Goal: Task Accomplishment & Management: Use online tool/utility

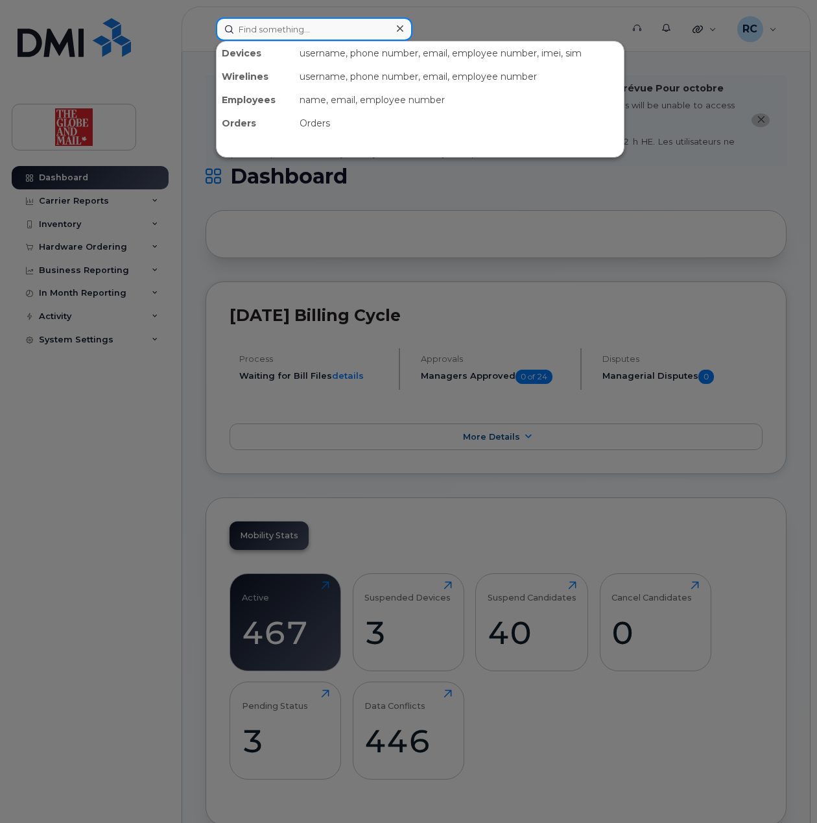
click at [319, 32] on input at bounding box center [314, 29] width 196 height 23
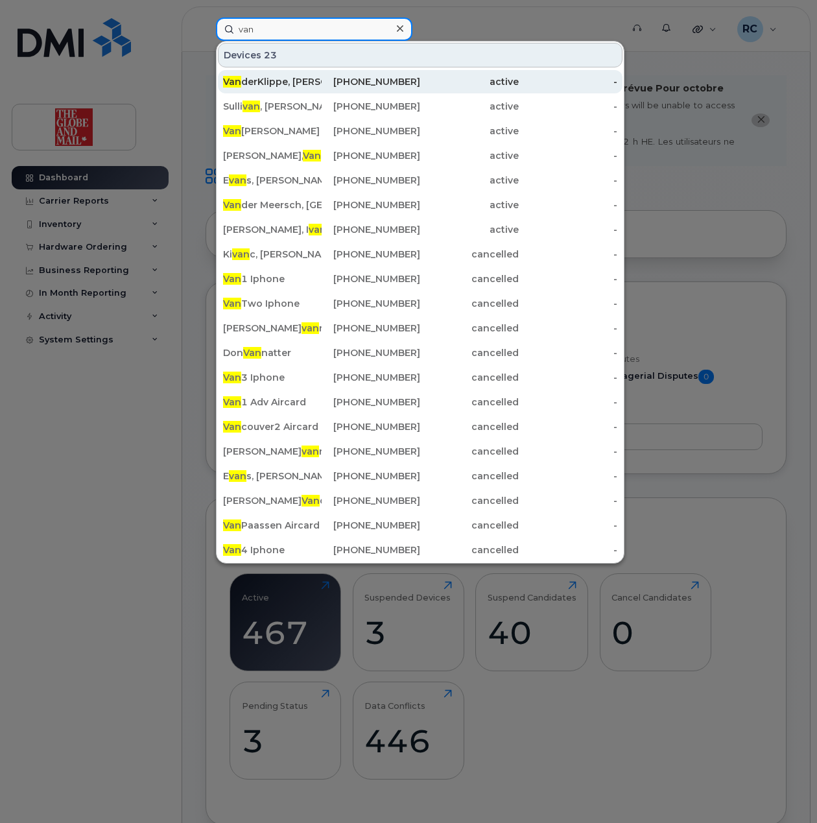
type input "van"
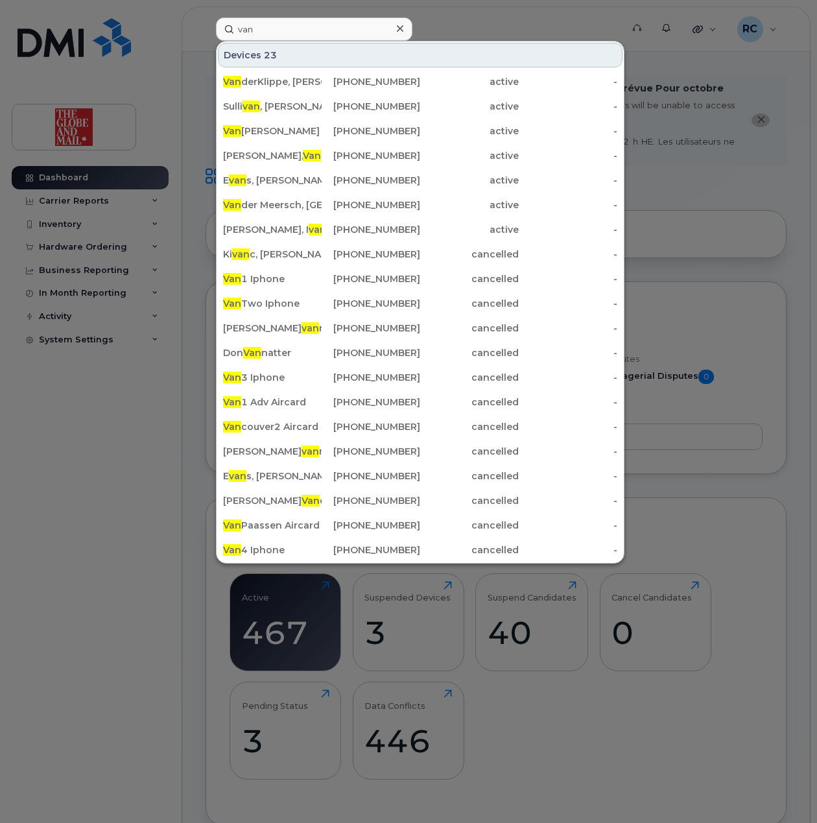
click at [403, 31] on div at bounding box center [399, 28] width 19 height 19
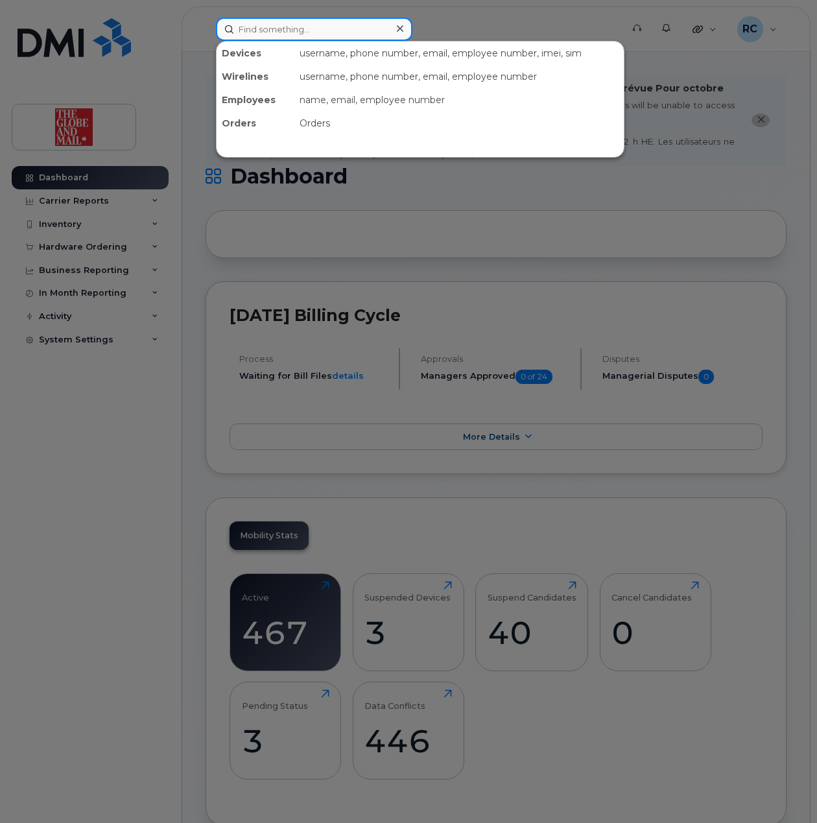
click at [307, 32] on input at bounding box center [314, 29] width 196 height 23
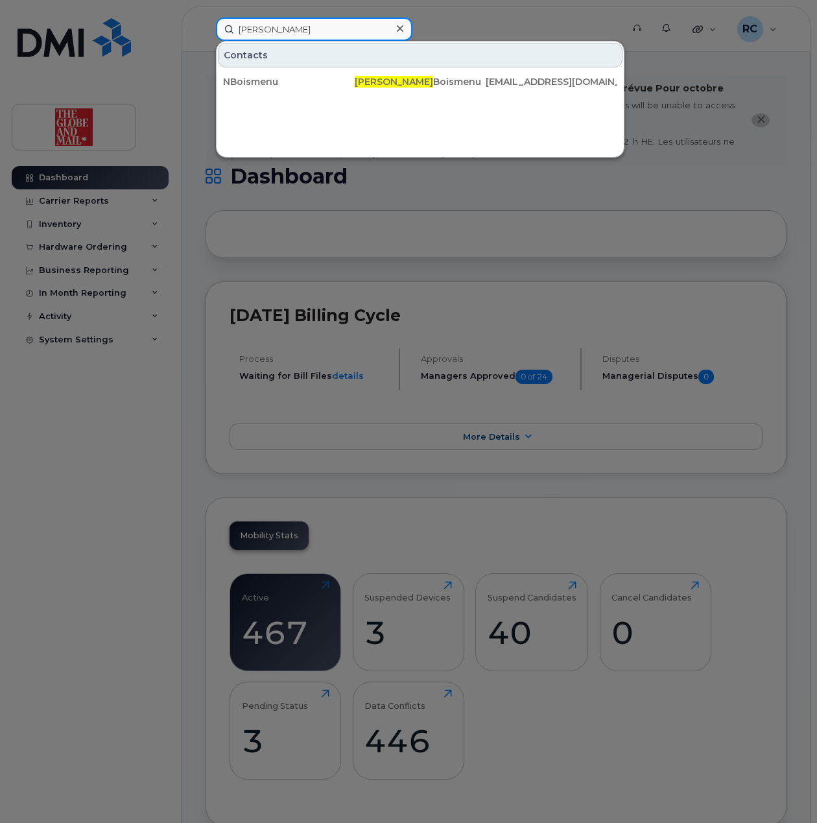
drag, startPoint x: 296, startPoint y: 36, endPoint x: 228, endPoint y: 29, distance: 67.9
click at [250, 32] on input "nicholas" at bounding box center [314, 29] width 196 height 23
type input "n"
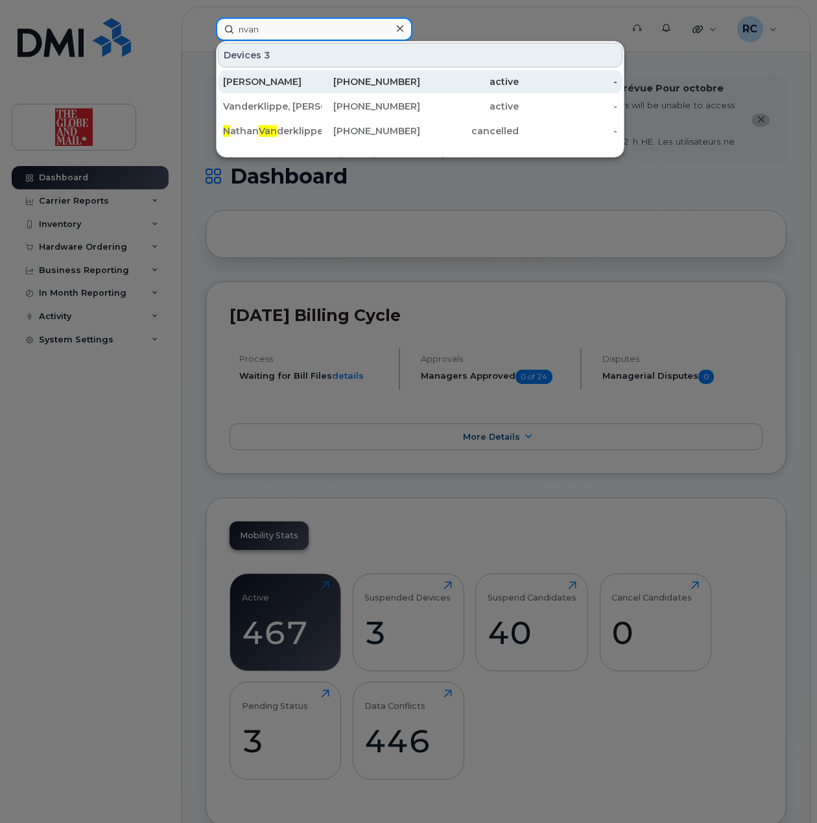
type input "nvan"
click at [278, 84] on div "Van Praet, Nicolas" at bounding box center [272, 81] width 99 height 13
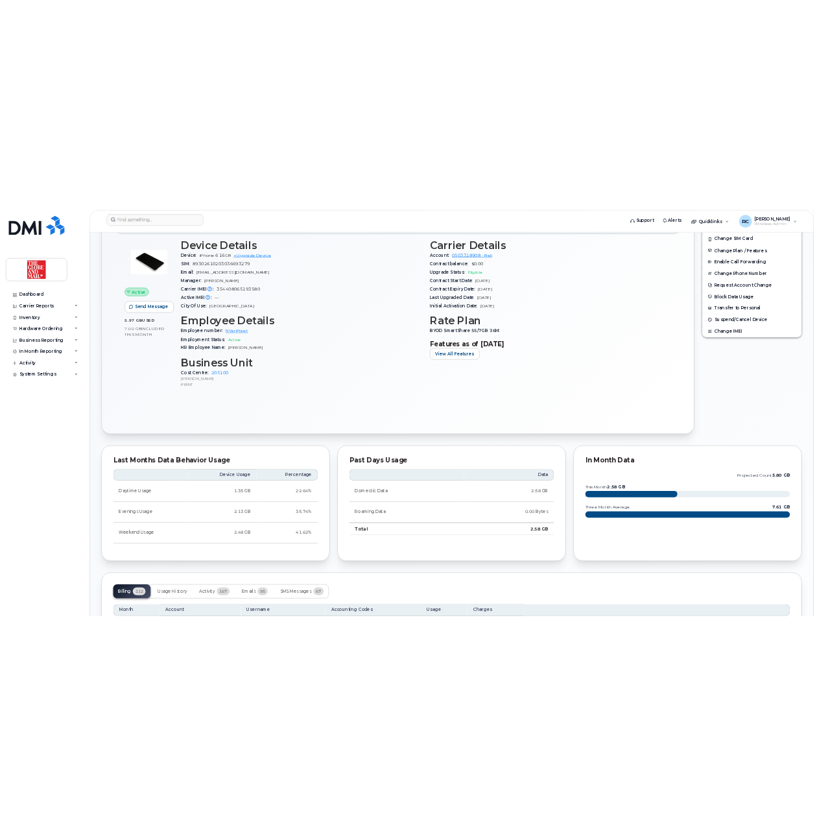
scroll to position [519, 0]
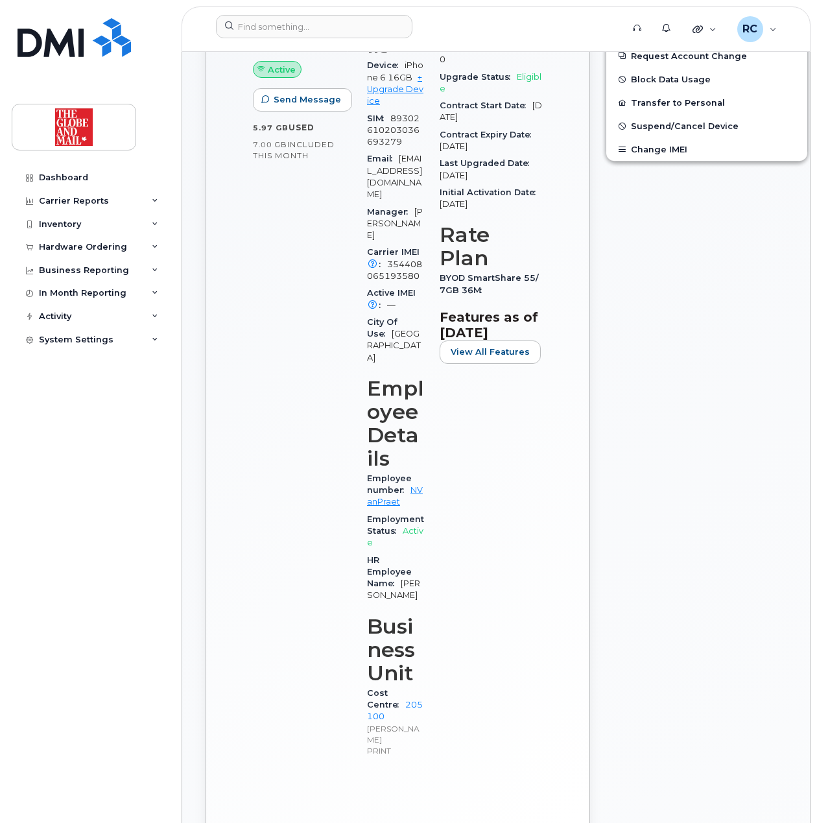
click at [276, 326] on div "Active Send Message 5.97 GB  used 7.00 GB  included this month" at bounding box center [302, 366] width 114 height 821
click at [263, 25] on input at bounding box center [314, 26] width 196 height 23
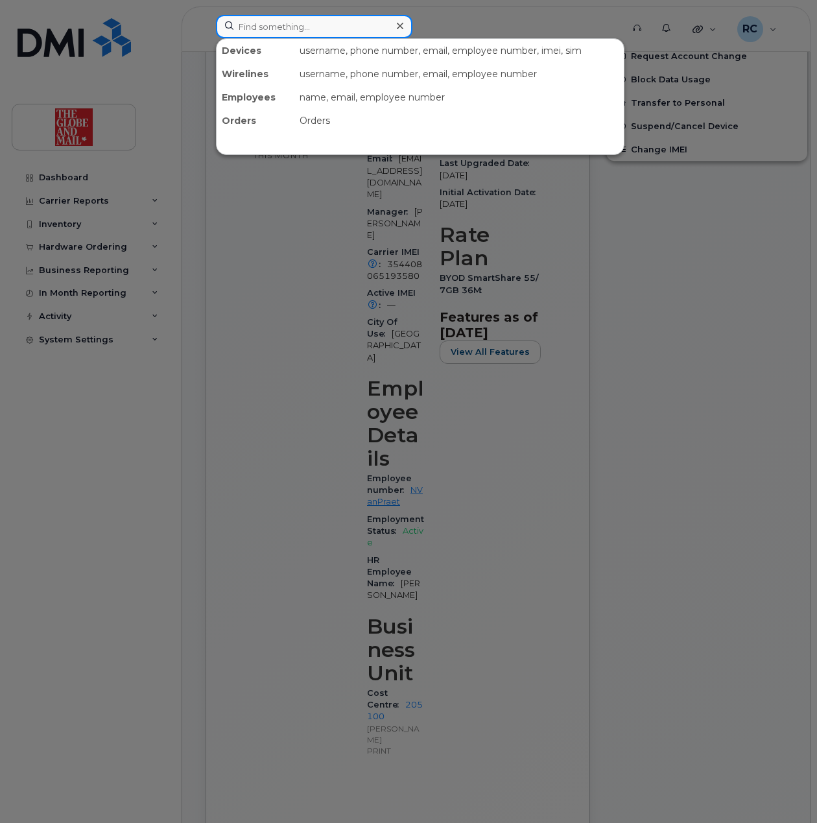
click at [265, 31] on input at bounding box center [314, 26] width 196 height 23
paste input "FKechirat"
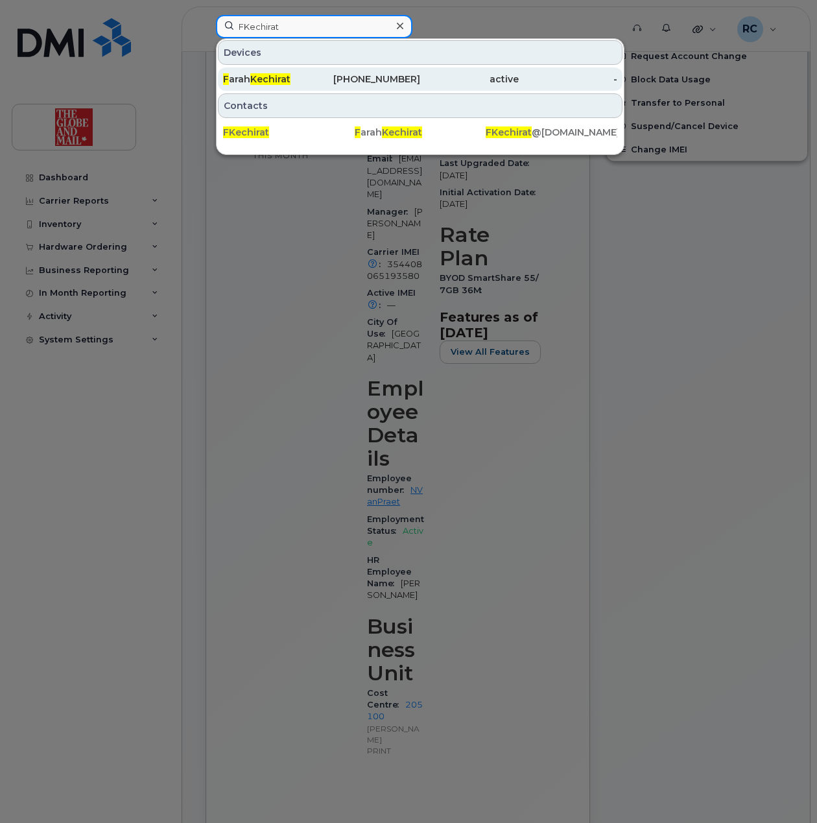
type input "FKechirat"
click at [246, 77] on div "F arah Kechirat" at bounding box center [272, 79] width 99 height 13
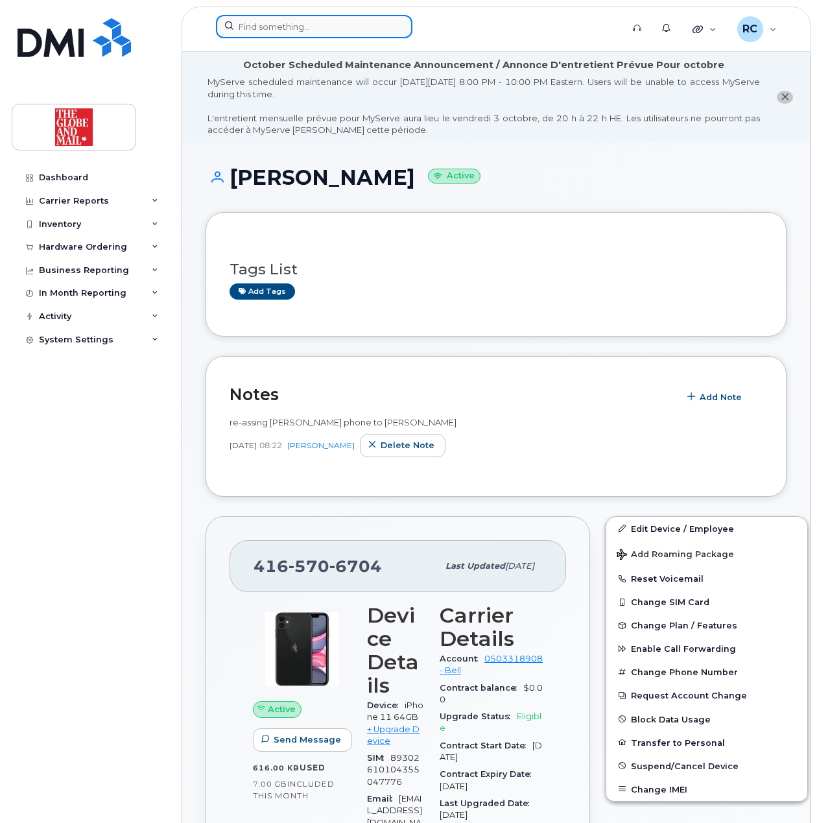
click at [344, 27] on input at bounding box center [314, 26] width 196 height 23
paste input "SSharma"
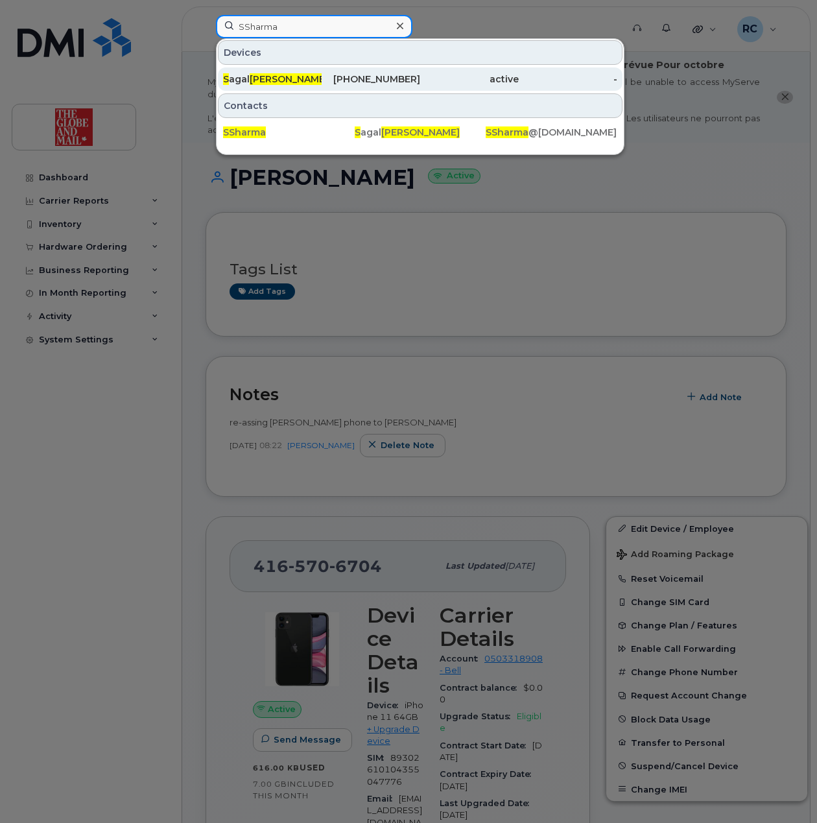
type input "SSharma"
click at [253, 80] on span "[PERSON_NAME]" at bounding box center [289, 79] width 78 height 12
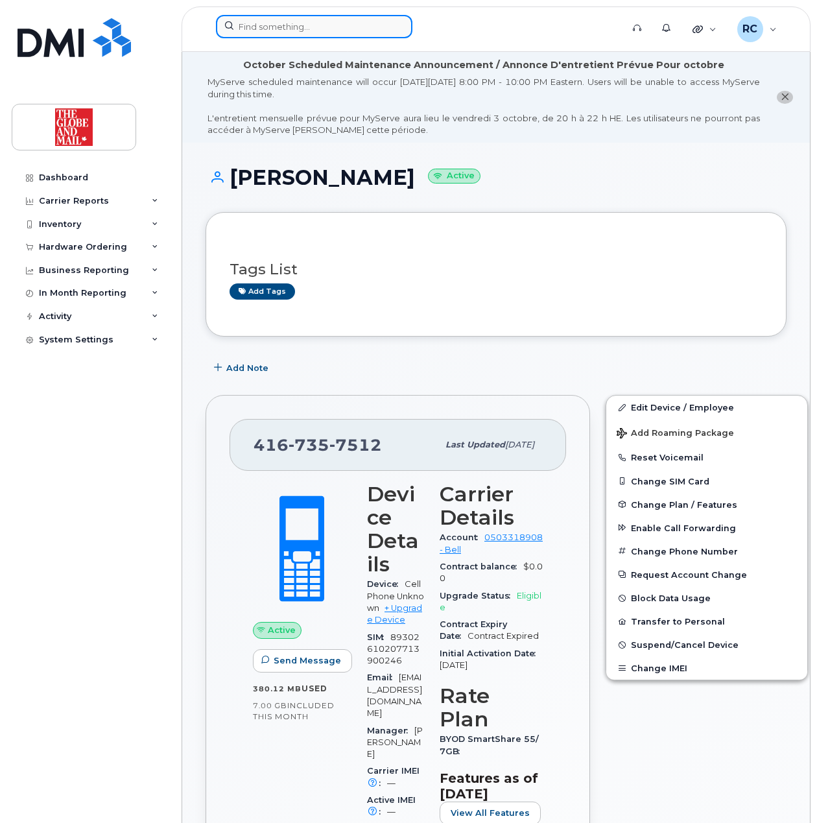
click at [348, 29] on input at bounding box center [314, 26] width 196 height 23
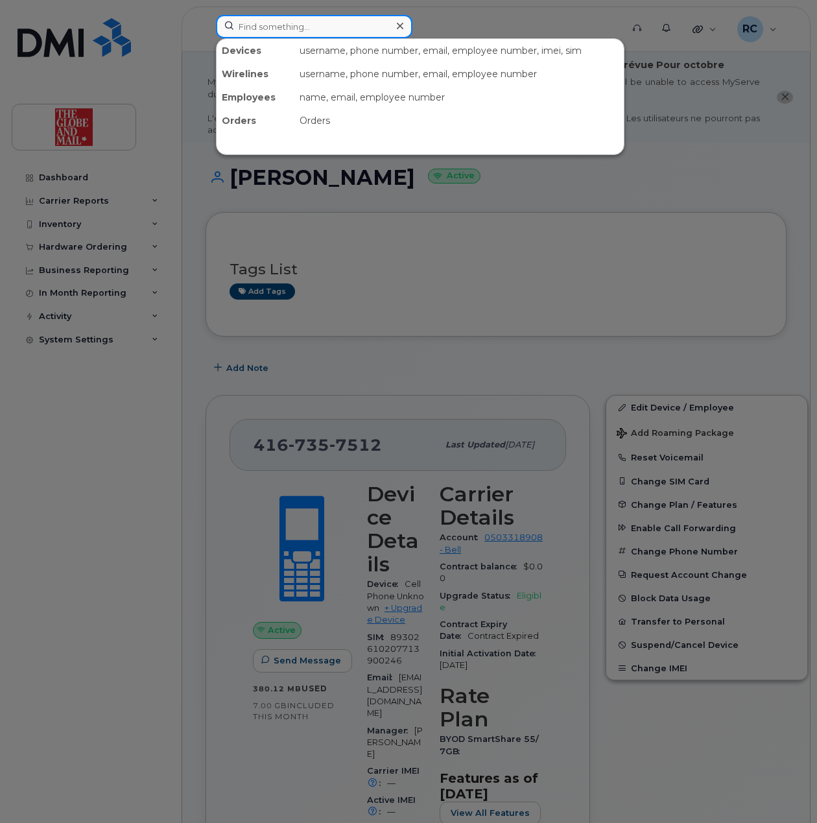
click at [298, 36] on input at bounding box center [314, 26] width 196 height 23
paste input "MScace"
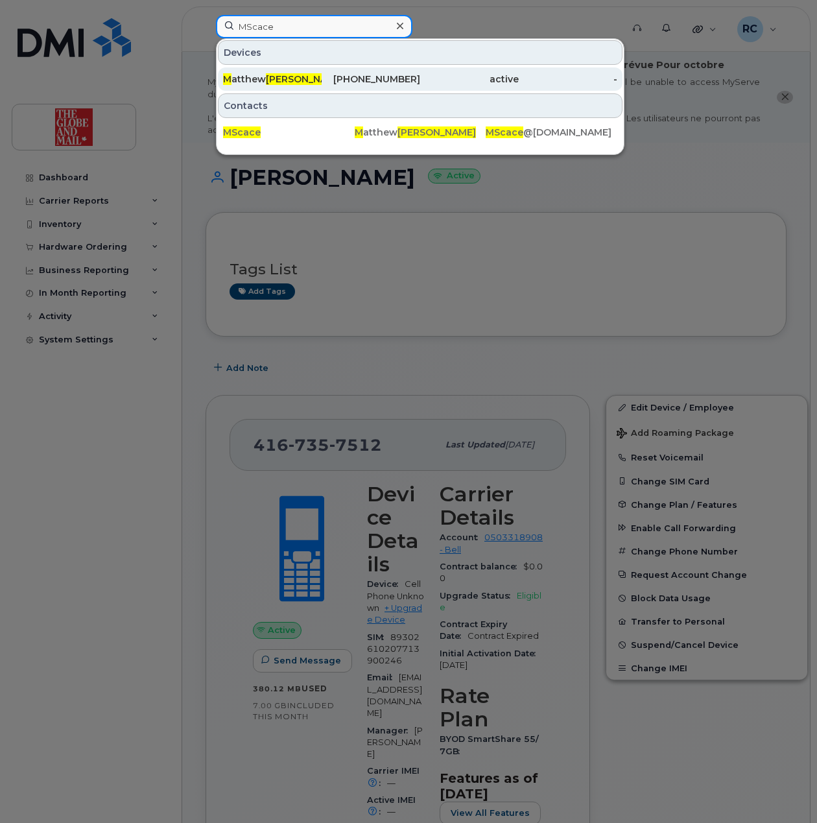
type input "MScace"
click at [271, 79] on span "Scace" at bounding box center [305, 79] width 78 height 12
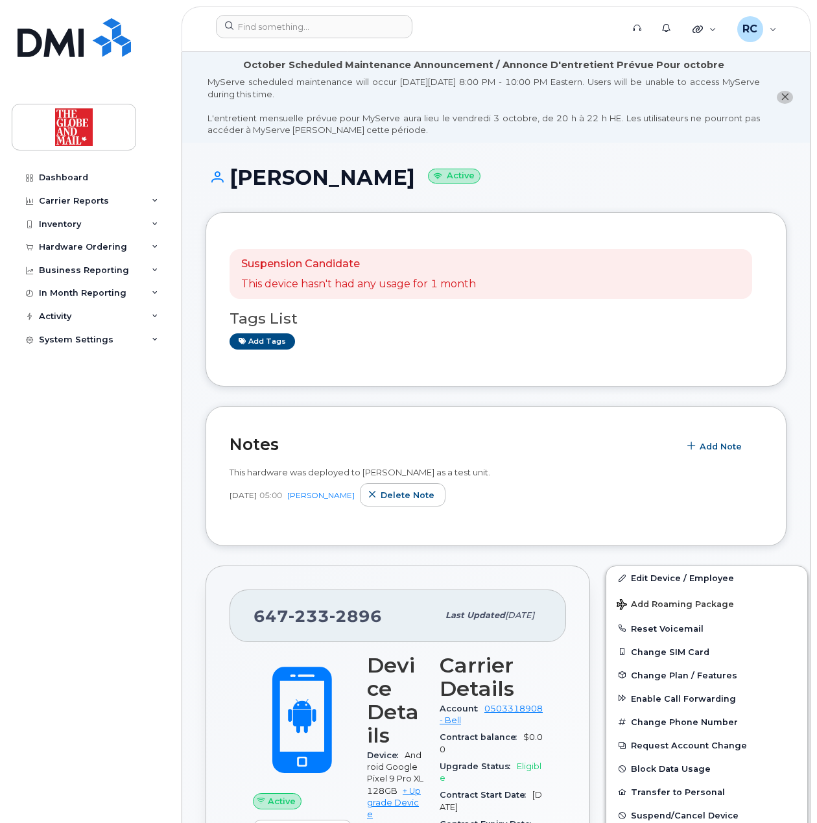
scroll to position [259, 0]
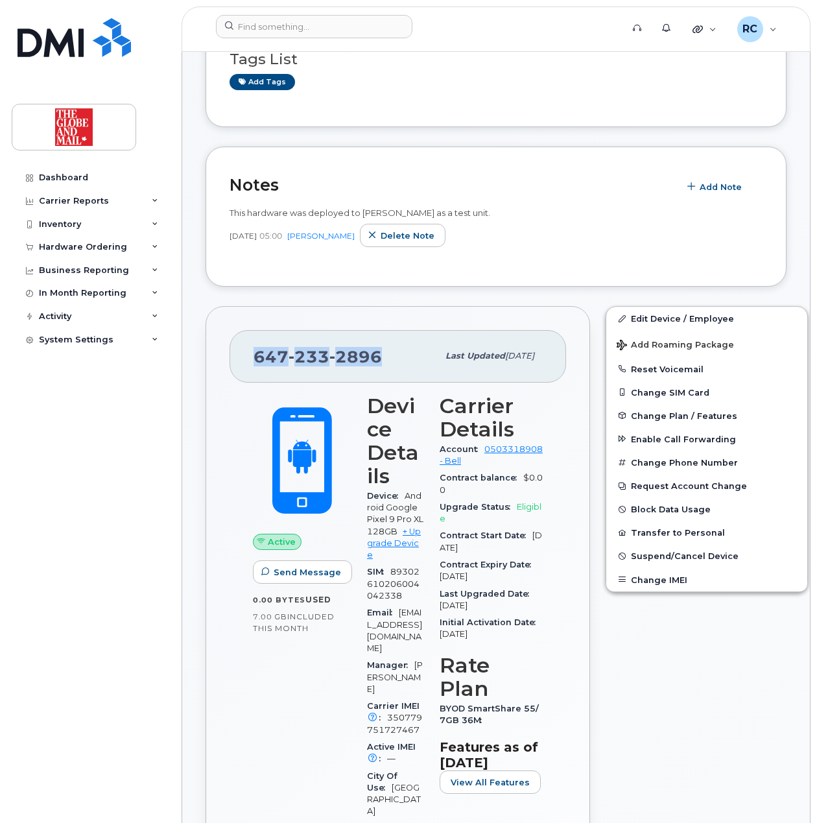
drag, startPoint x: 389, startPoint y: 359, endPoint x: 244, endPoint y: 370, distance: 145.7
click at [244, 369] on div "647 233 2896 Last updated Oct 02, 2025" at bounding box center [398, 356] width 337 height 52
copy span "647 233 2896"
drag, startPoint x: 672, startPoint y: 368, endPoint x: 803, endPoint y: 314, distance: 141.0
click at [800, 327] on div "Edit Device / Employee Add Roaming Package Reset Voicemail Change SIM Card Chan…" at bounding box center [707, 805] width 218 height 1014
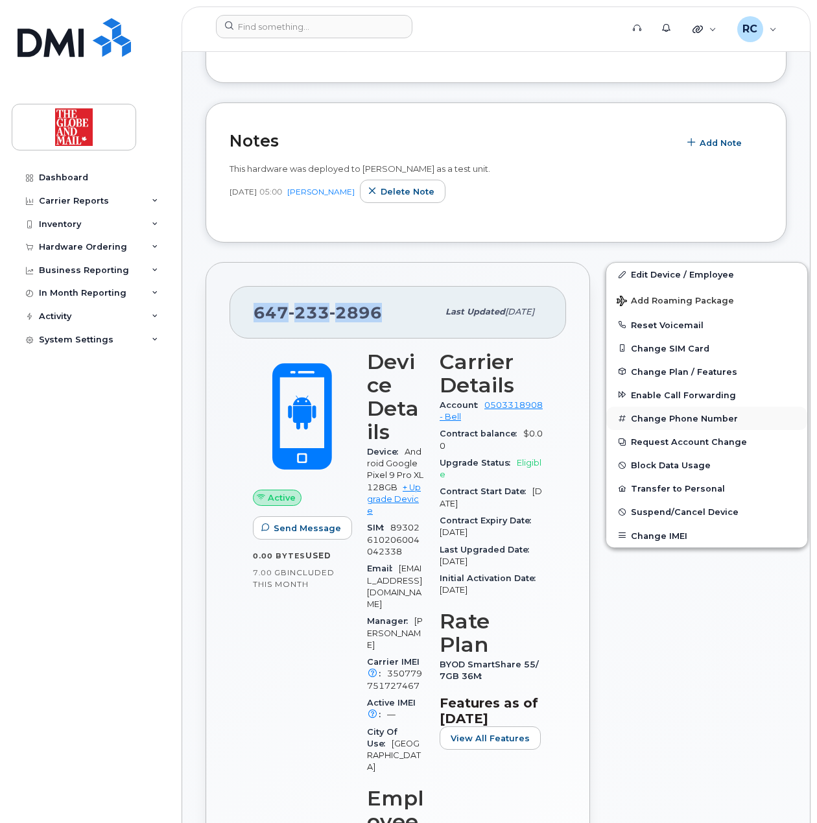
scroll to position [346, 0]
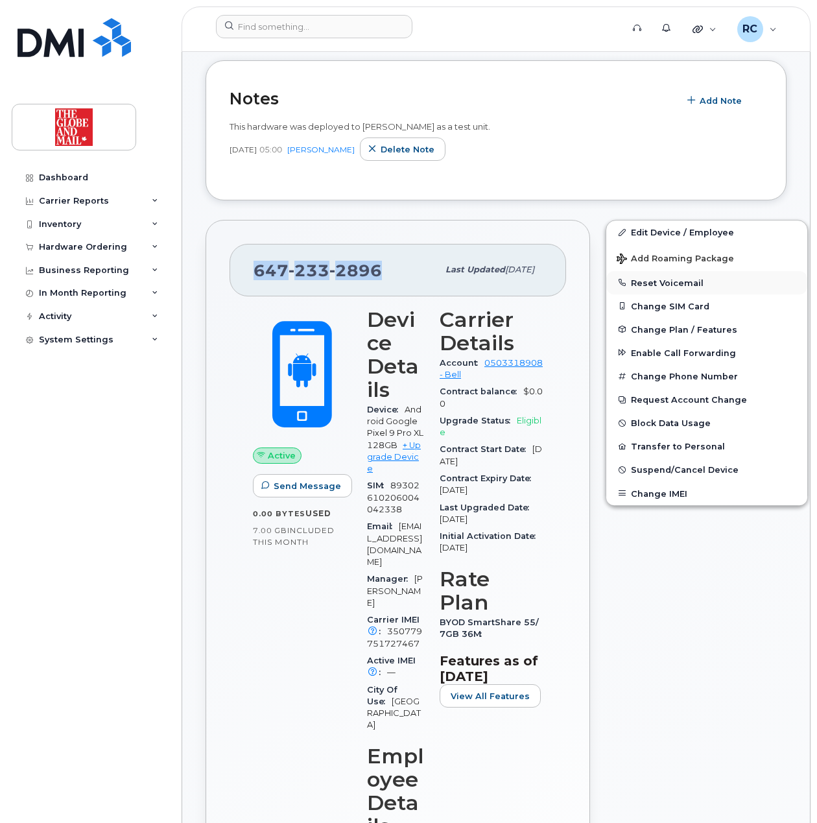
click at [663, 285] on button "Reset Voicemail" at bounding box center [706, 282] width 201 height 23
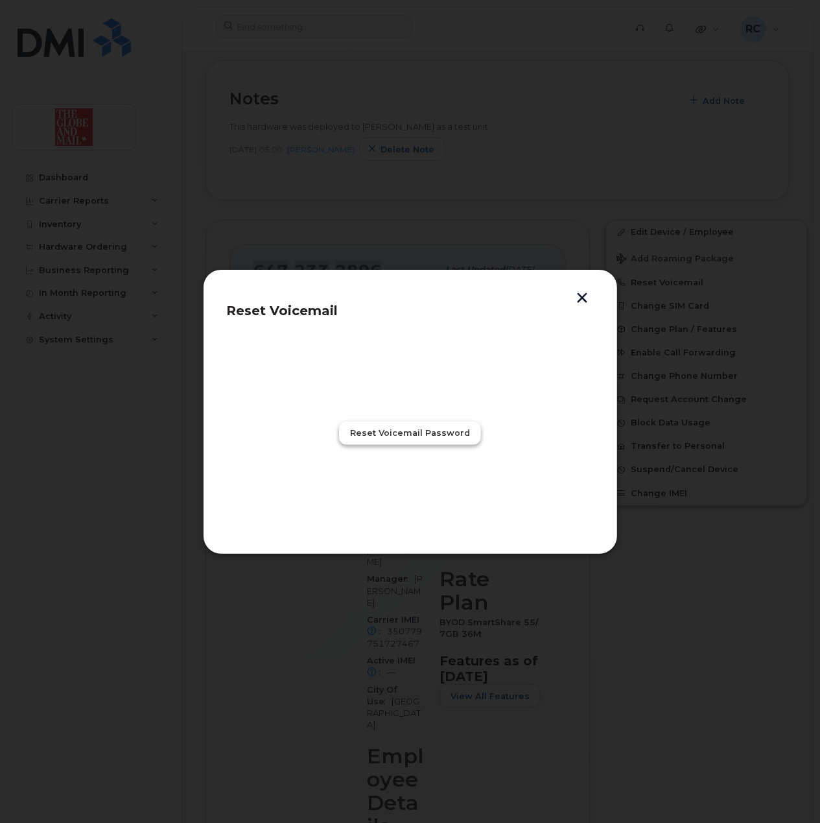
click at [454, 427] on span "Reset Voicemail Password" at bounding box center [410, 433] width 120 height 12
click at [399, 496] on span "Close" at bounding box center [410, 490] width 26 height 12
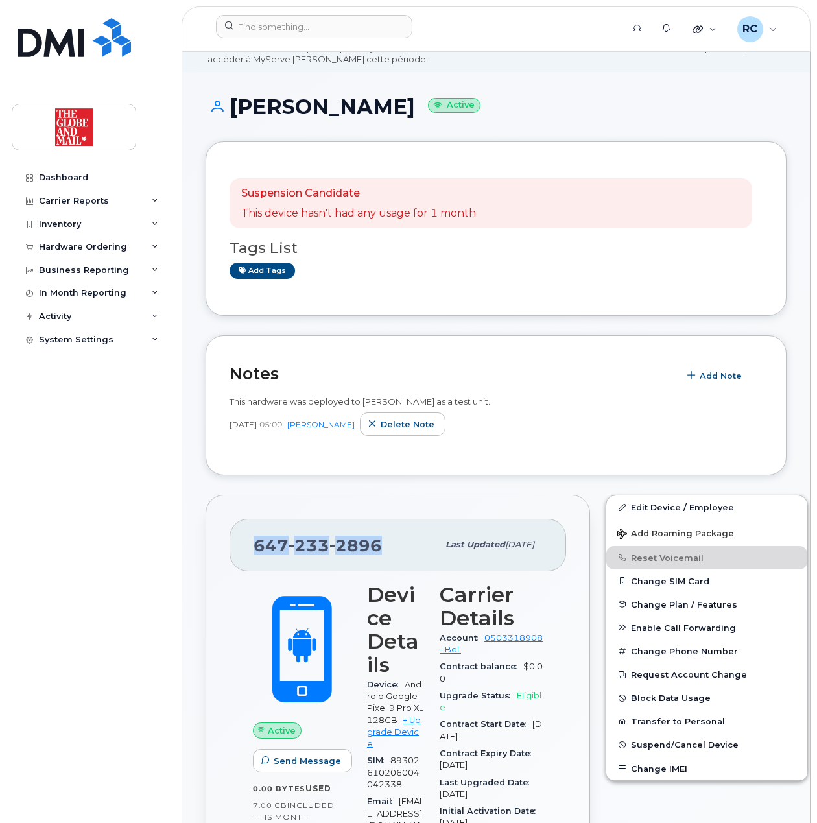
scroll to position [0, 0]
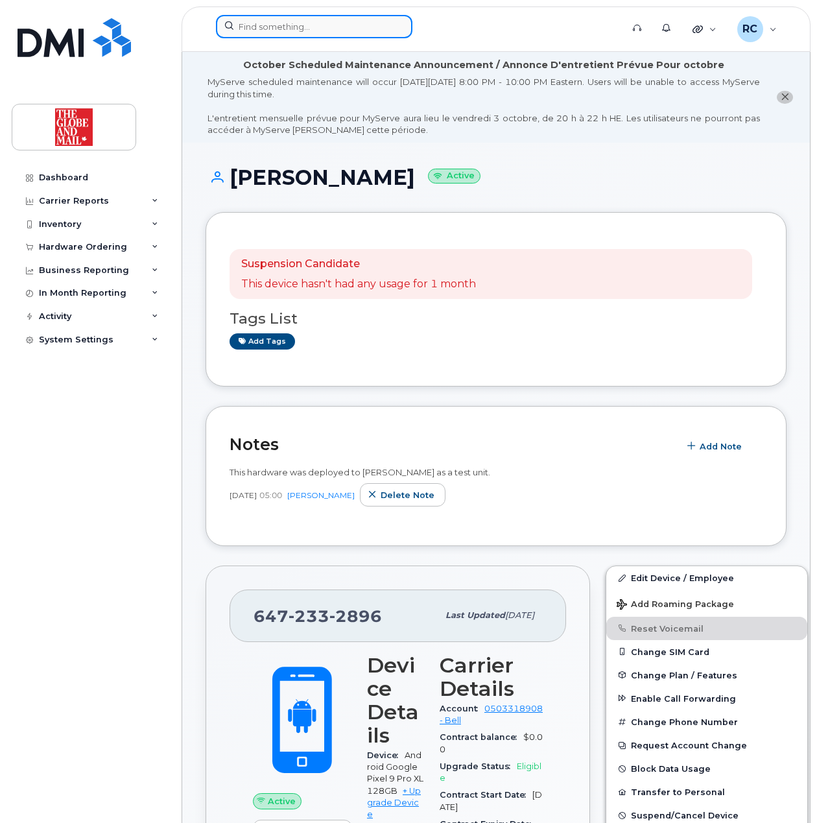
click at [325, 24] on input at bounding box center [314, 26] width 196 height 23
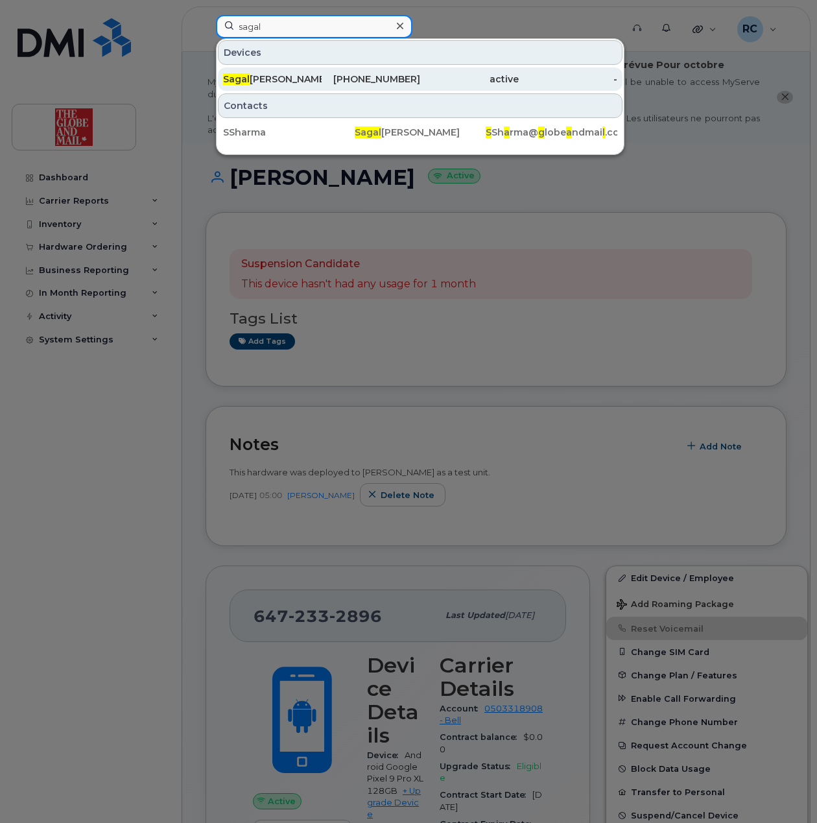
type input "sagal"
click at [299, 78] on div "Sagal Sharma" at bounding box center [272, 79] width 99 height 13
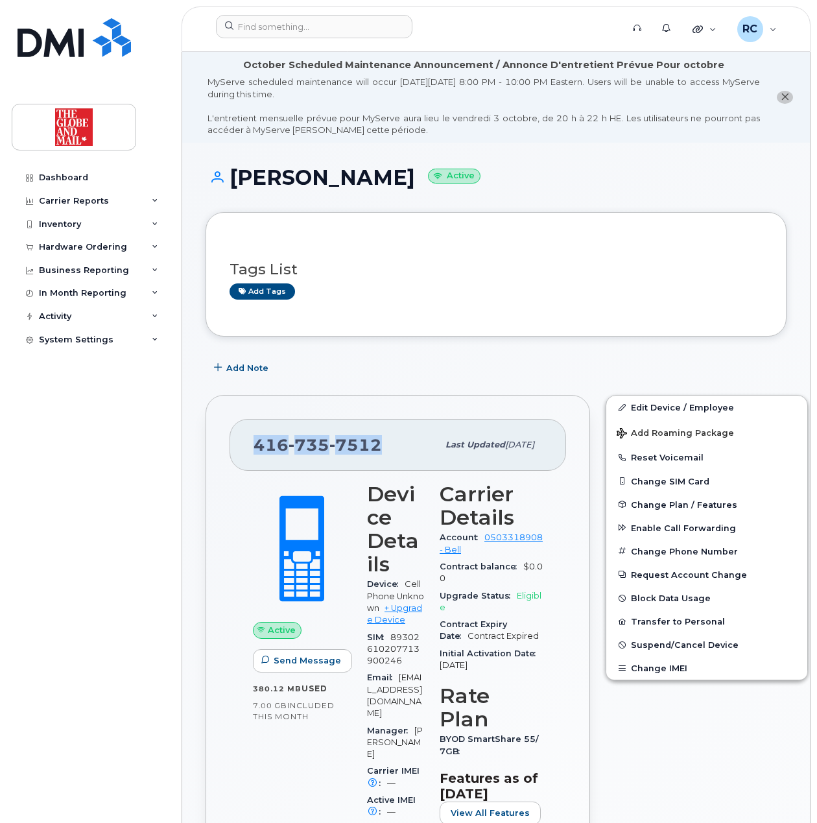
drag, startPoint x: 400, startPoint y: 449, endPoint x: 253, endPoint y: 453, distance: 147.2
click at [253, 453] on div "[PHONE_NUMBER] Last updated [DATE]" at bounding box center [398, 445] width 337 height 52
copy span "[PHONE_NUMBER]"
click at [651, 455] on button "Reset Voicemail" at bounding box center [706, 456] width 201 height 23
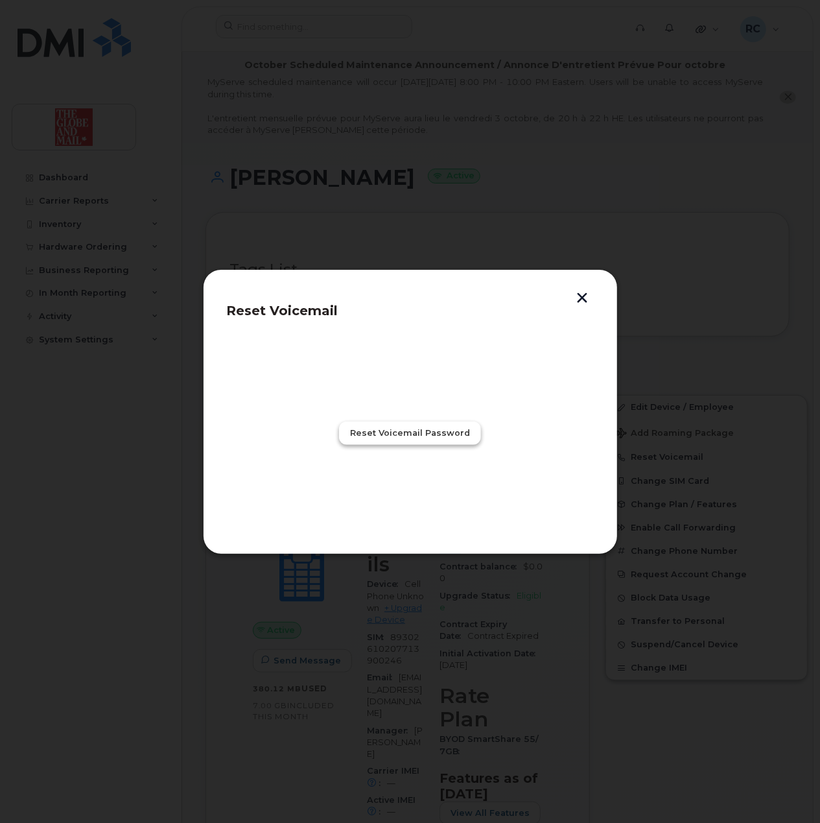
click at [457, 442] on button "Reset Voicemail Password" at bounding box center [410, 432] width 142 height 23
click at [410, 490] on span "Close" at bounding box center [410, 490] width 26 height 12
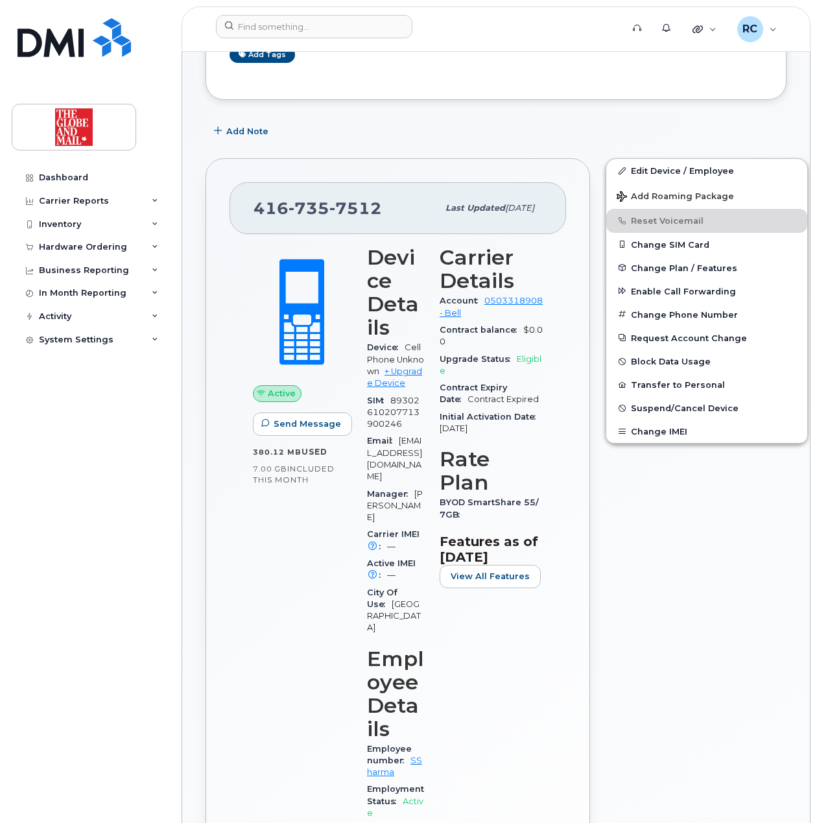
scroll to position [259, 0]
